Goal: Go to known website: Go to known website

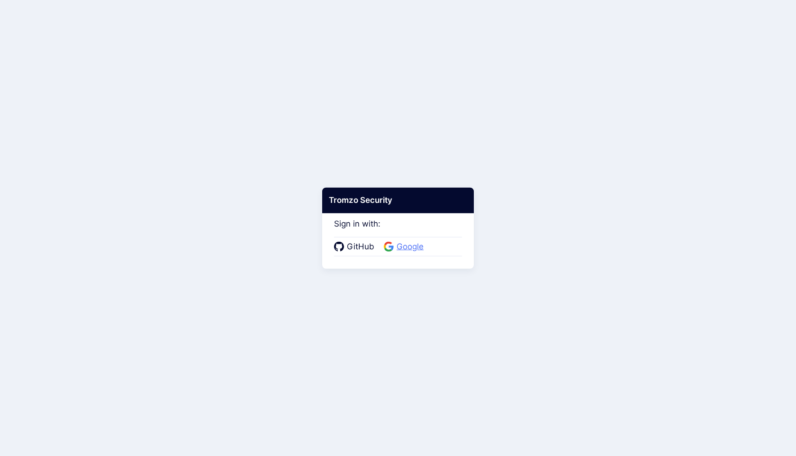
click at [412, 244] on span "Google" at bounding box center [410, 247] width 33 height 12
